Goal: Task Accomplishment & Management: Complete application form

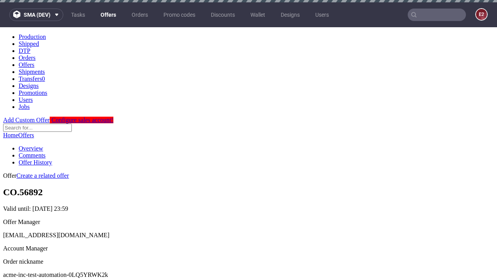
scroll to position [2, 0]
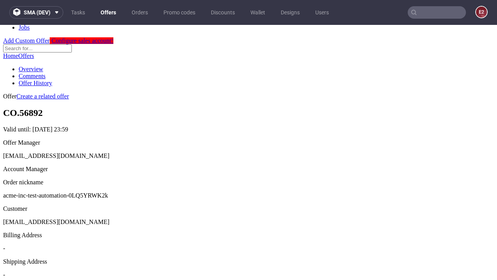
scroll to position [265, 0]
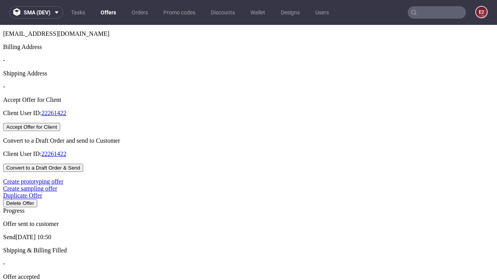
click at [60, 131] on button "Accept Offer for Client" at bounding box center [31, 127] width 57 height 8
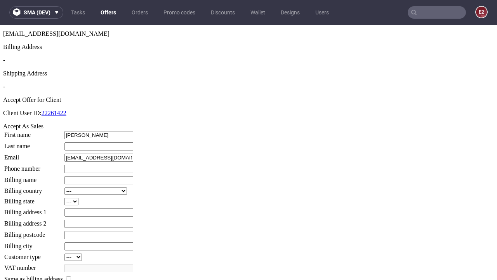
type input "[PERSON_NAME]"
type input "1509813888"
type input "Dalton71"
select select "13"
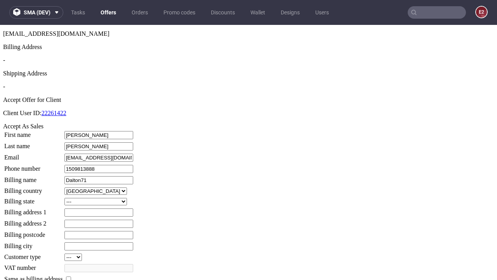
select select "132"
type input "Dalton71"
type input "[STREET_ADDRESS]"
type input "XA55 6ES"
type input "Little Feeneyworth"
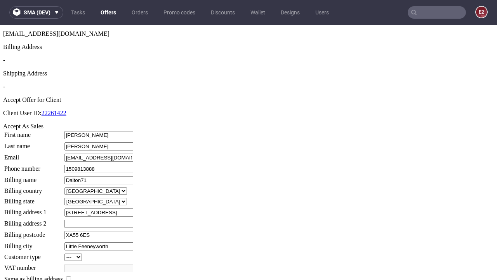
click at [71, 276] on input "checkbox" at bounding box center [68, 278] width 5 height 5
checkbox input "true"
type input "Dalton71"
select select "13"
type input "[STREET_ADDRESS]"
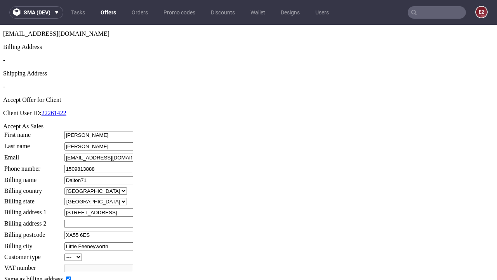
type input "XA55 6ES"
type input "Little Feeneyworth"
select select "132"
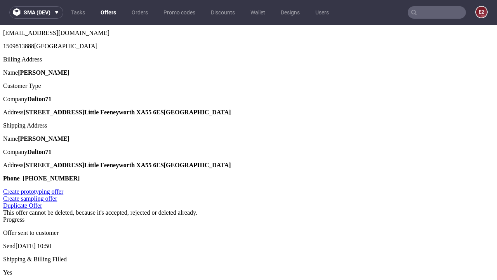
scroll to position [0, 0]
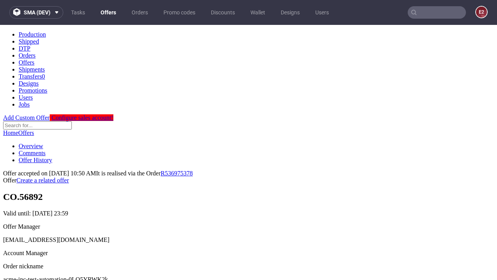
type input "[DATE]"
select select "12214305"
type input "In progress..."
